Goal: Find specific page/section: Find specific page/section

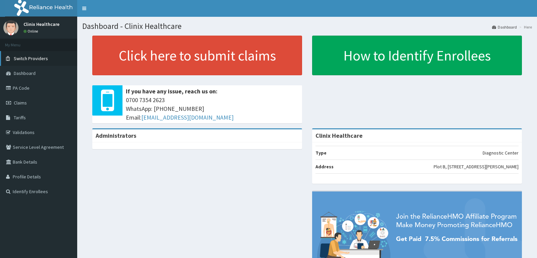
click at [46, 60] on span "Switch Providers" at bounding box center [31, 58] width 34 height 6
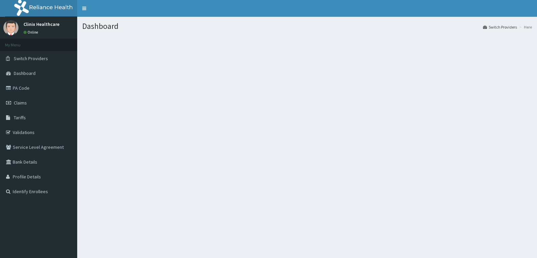
click at [500, 29] on link "Switch Providers" at bounding box center [500, 27] width 34 height 6
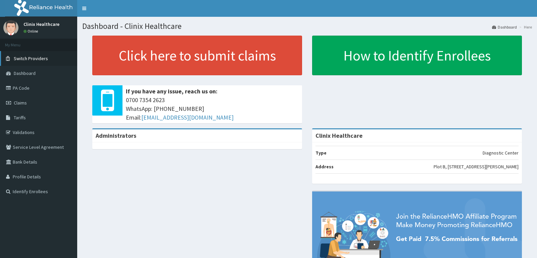
click at [39, 60] on span "Switch Providers" at bounding box center [31, 58] width 34 height 6
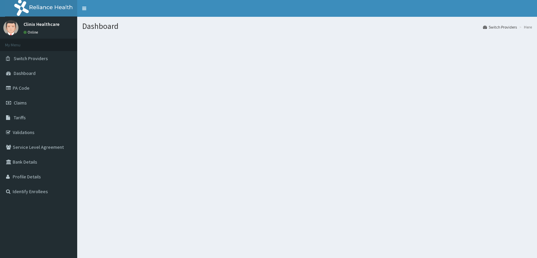
click at [499, 29] on link "Switch Providers" at bounding box center [500, 27] width 34 height 6
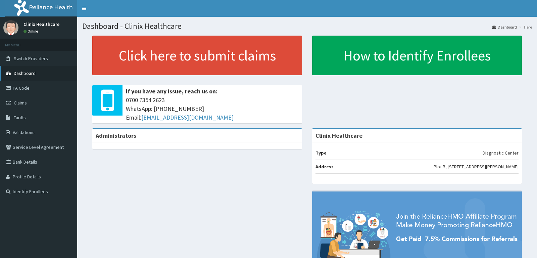
click at [37, 72] on link "Dashboard" at bounding box center [38, 73] width 77 height 15
click at [23, 89] on link "PA Code" at bounding box center [38, 88] width 77 height 15
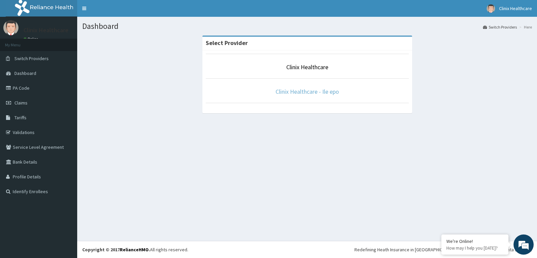
click at [331, 93] on link "Clinix Healthcare - Ile epo" at bounding box center [307, 92] width 63 height 8
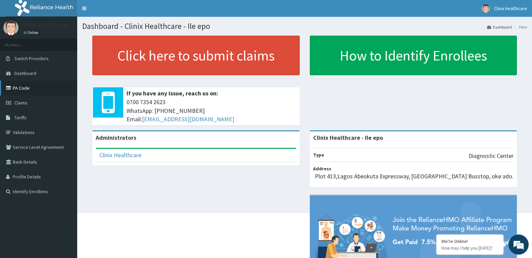
click at [16, 89] on link "PA Code" at bounding box center [38, 88] width 77 height 15
